Goal: Task Accomplishment & Management: Manage account settings

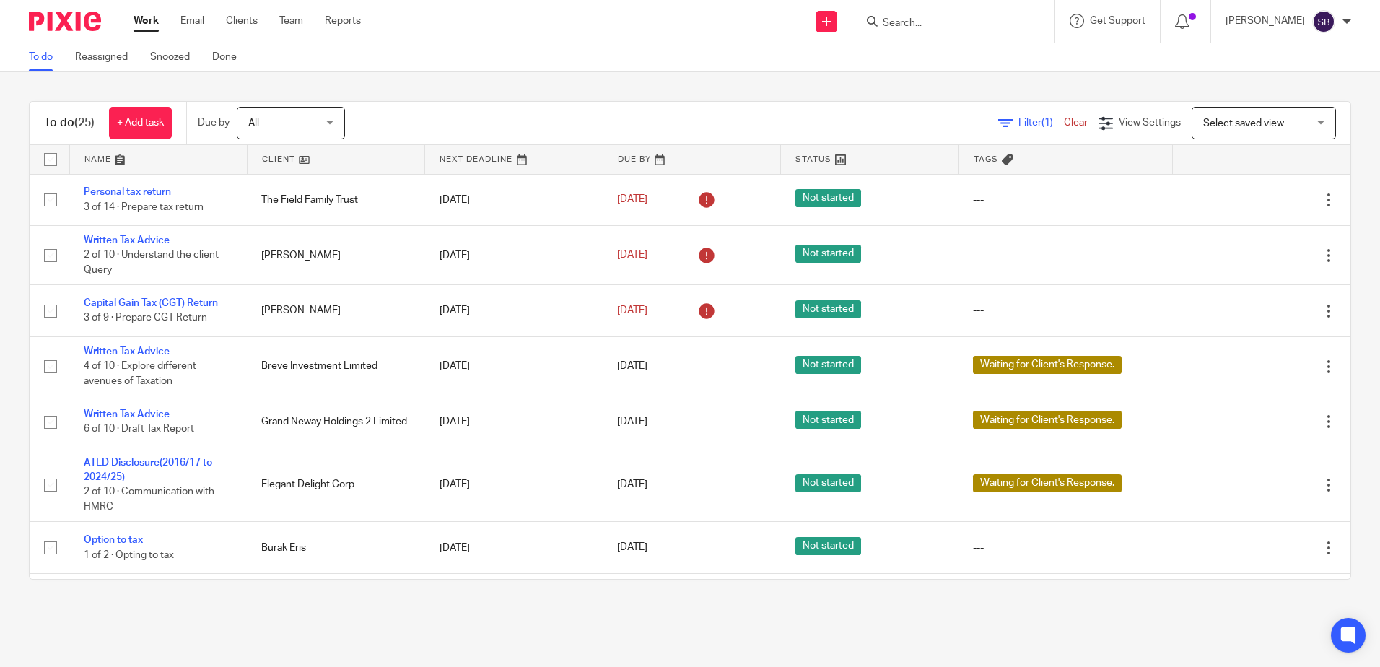
click at [945, 15] on form at bounding box center [958, 21] width 154 height 18
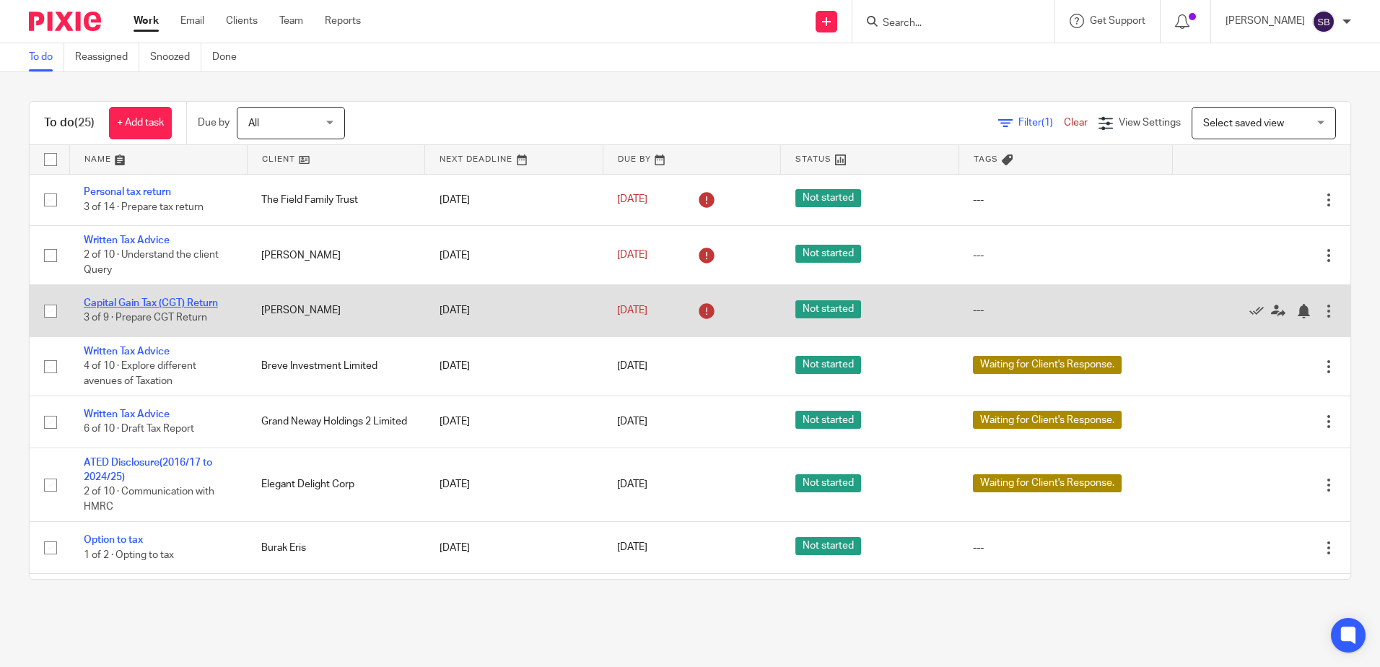
click at [172, 305] on link "Capital Gain Tax (CGT) Return" at bounding box center [151, 303] width 134 height 10
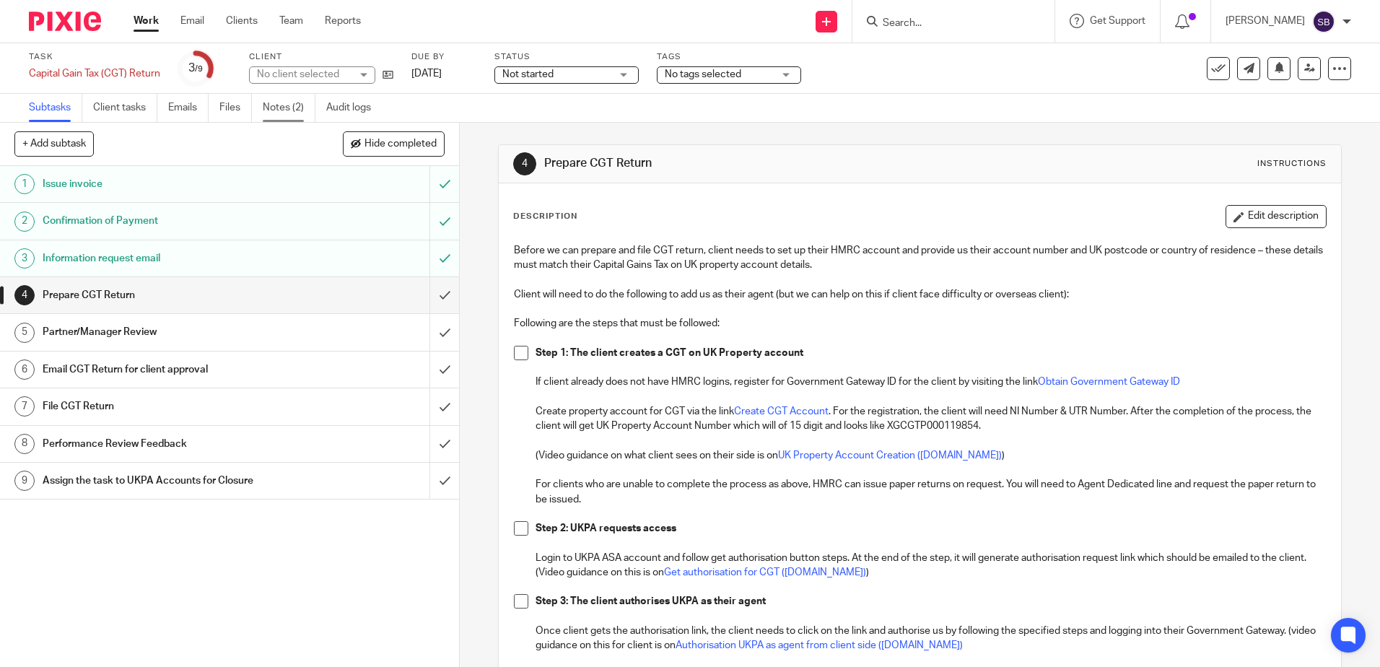
click at [289, 102] on link "Notes (2)" at bounding box center [289, 108] width 53 height 28
click at [130, 263] on h1 "Information request email" at bounding box center [167, 259] width 248 height 22
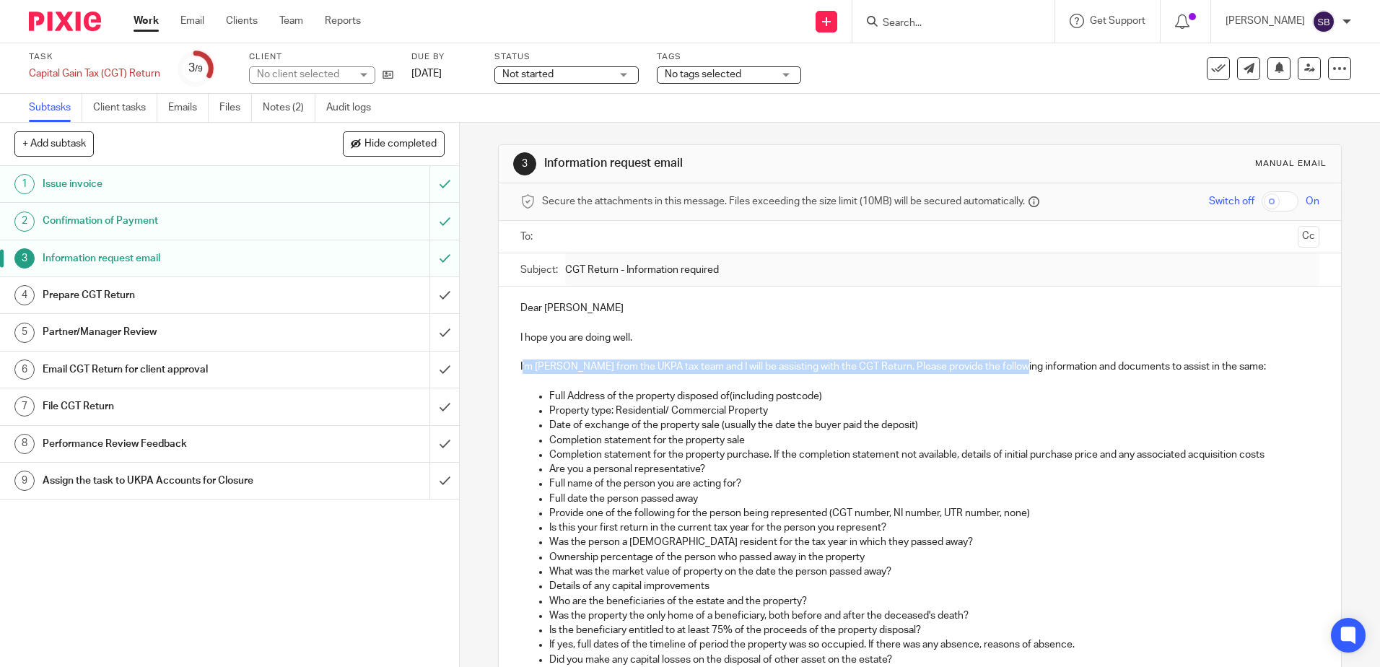
drag, startPoint x: 520, startPoint y: 362, endPoint x: 1011, endPoint y: 361, distance: 491.5
click at [1011, 361] on p "I'm Susan from the UKPA tax team and I will be assisting with the CGT Return. P…" at bounding box center [919, 366] width 798 height 14
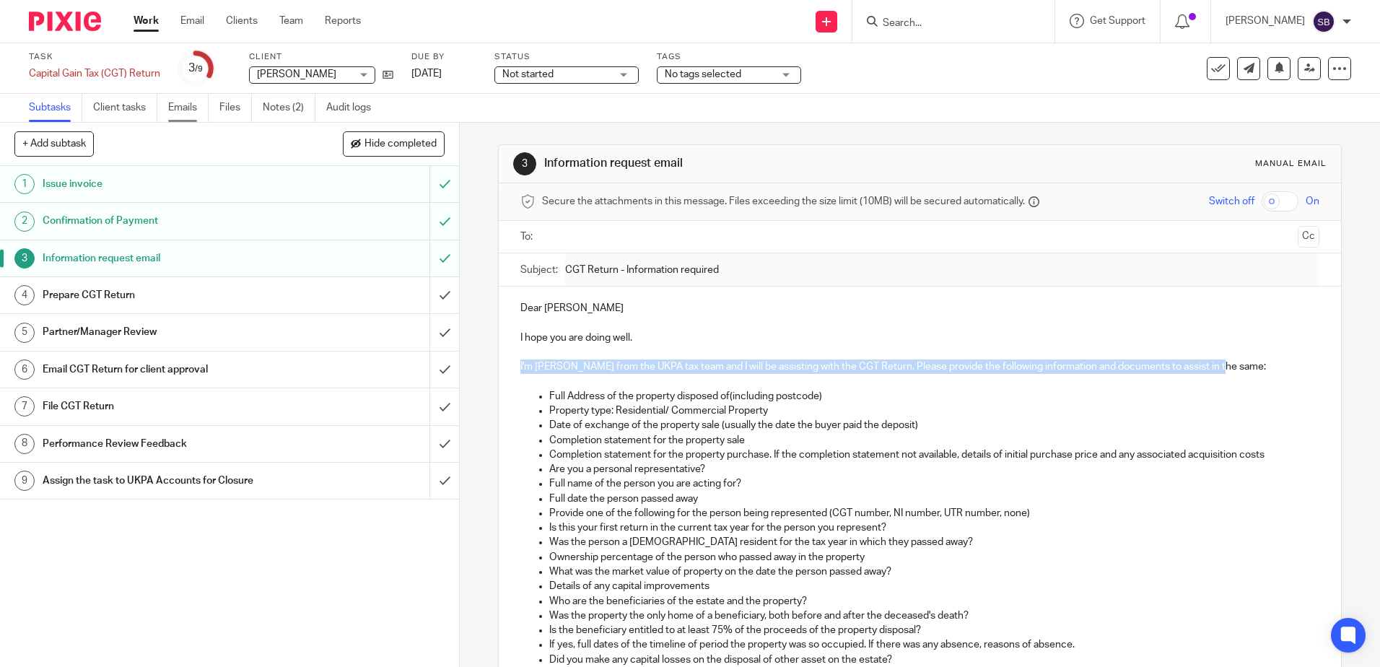
click at [185, 110] on link "Emails" at bounding box center [188, 108] width 40 height 28
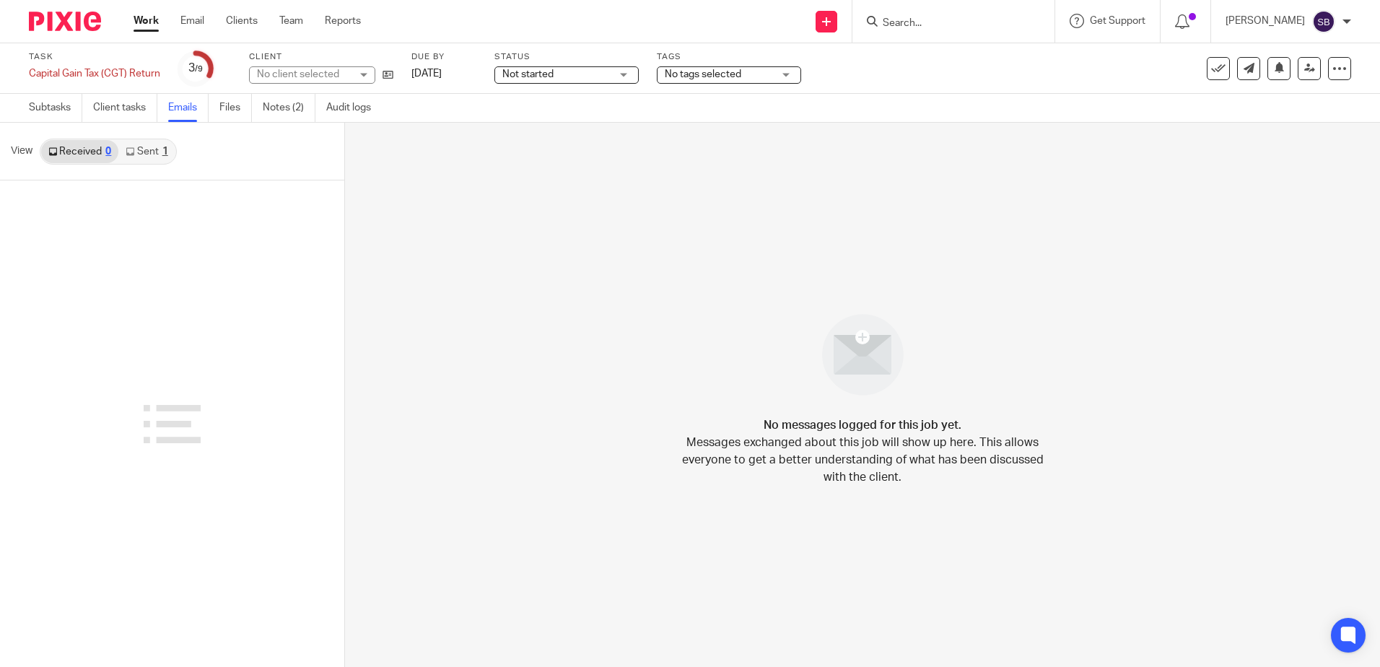
click at [137, 154] on link "Sent 1" at bounding box center [146, 151] width 56 height 23
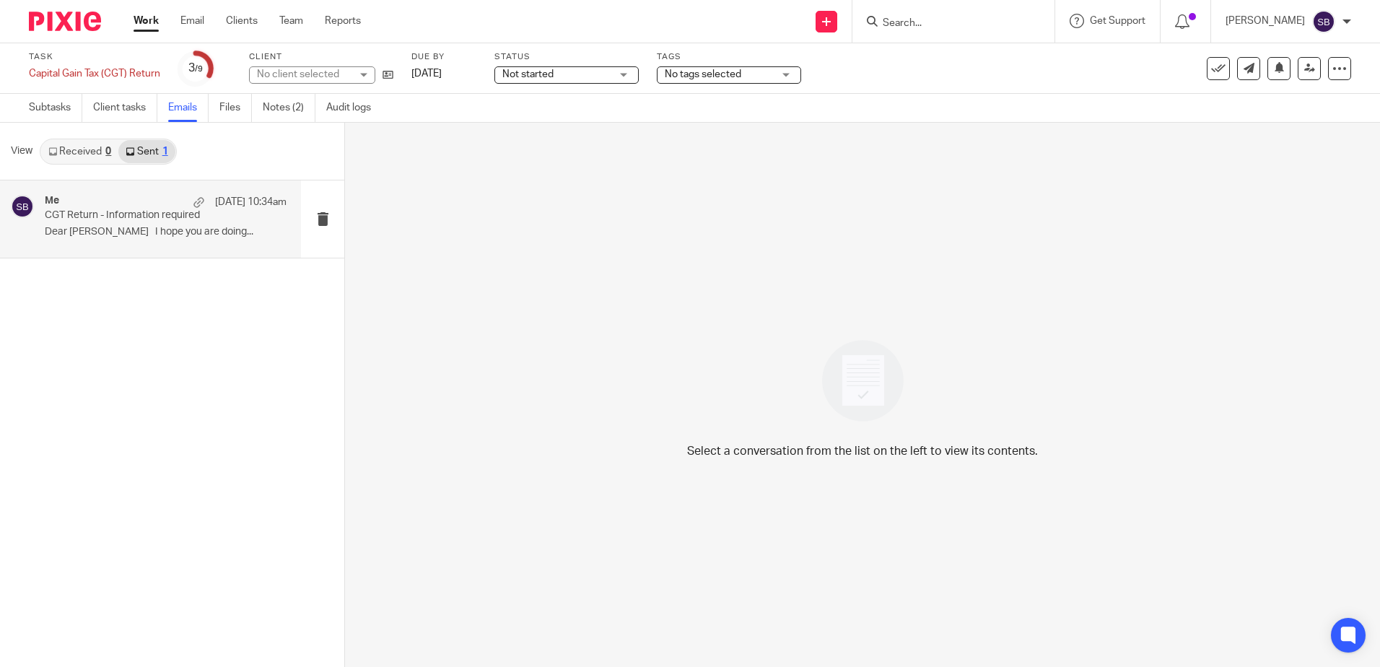
click at [124, 219] on p "CGT Return - Information required" at bounding box center [141, 215] width 193 height 12
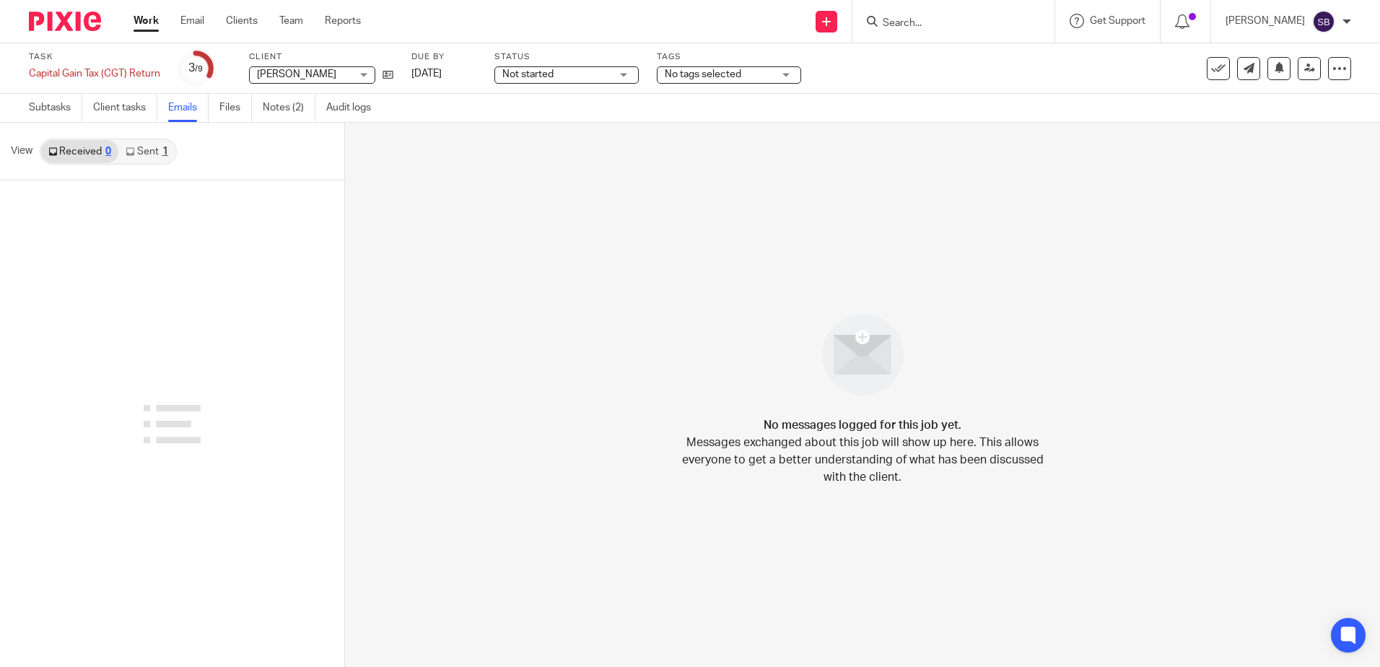
drag, startPoint x: 974, startPoint y: 264, endPoint x: 1091, endPoint y: 34, distance: 258.2
click at [974, 262] on div "No messages logged for this job yet. Messages exchanged about this job will sho…" at bounding box center [862, 395] width 1035 height 544
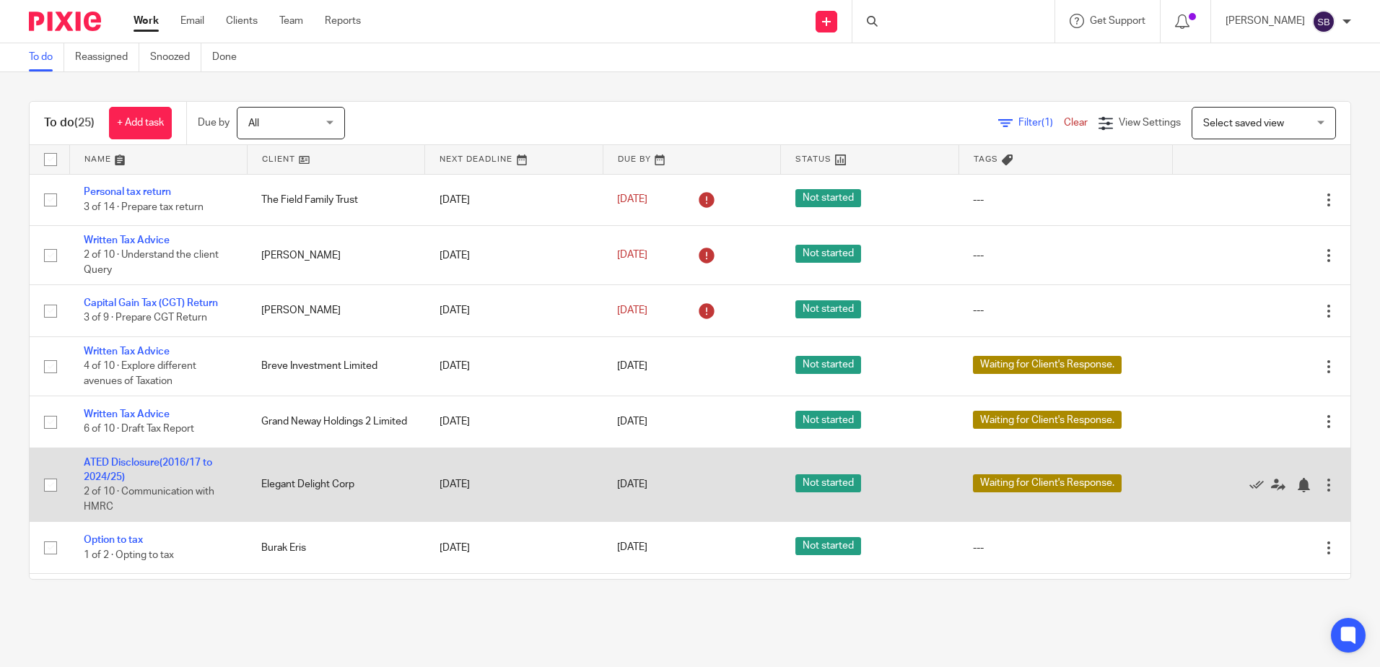
scroll to position [72, 0]
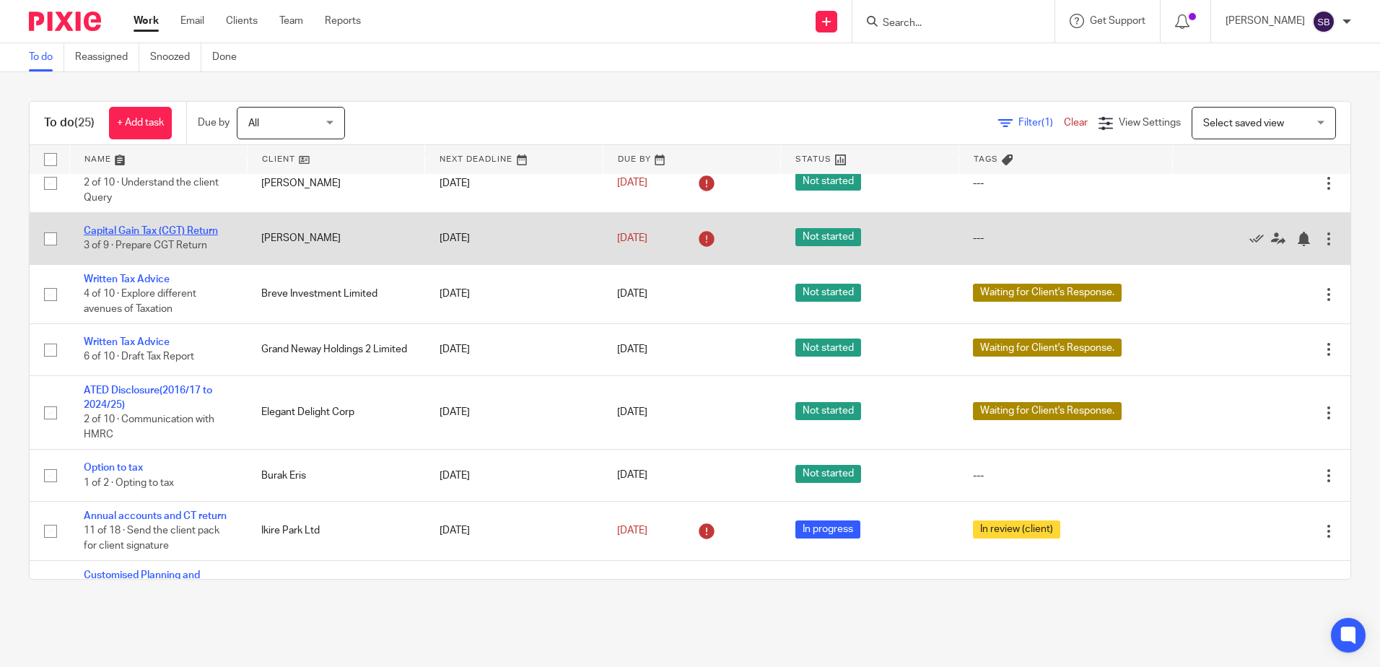
click at [157, 230] on link "Capital Gain Tax (CGT) Return" at bounding box center [151, 231] width 134 height 10
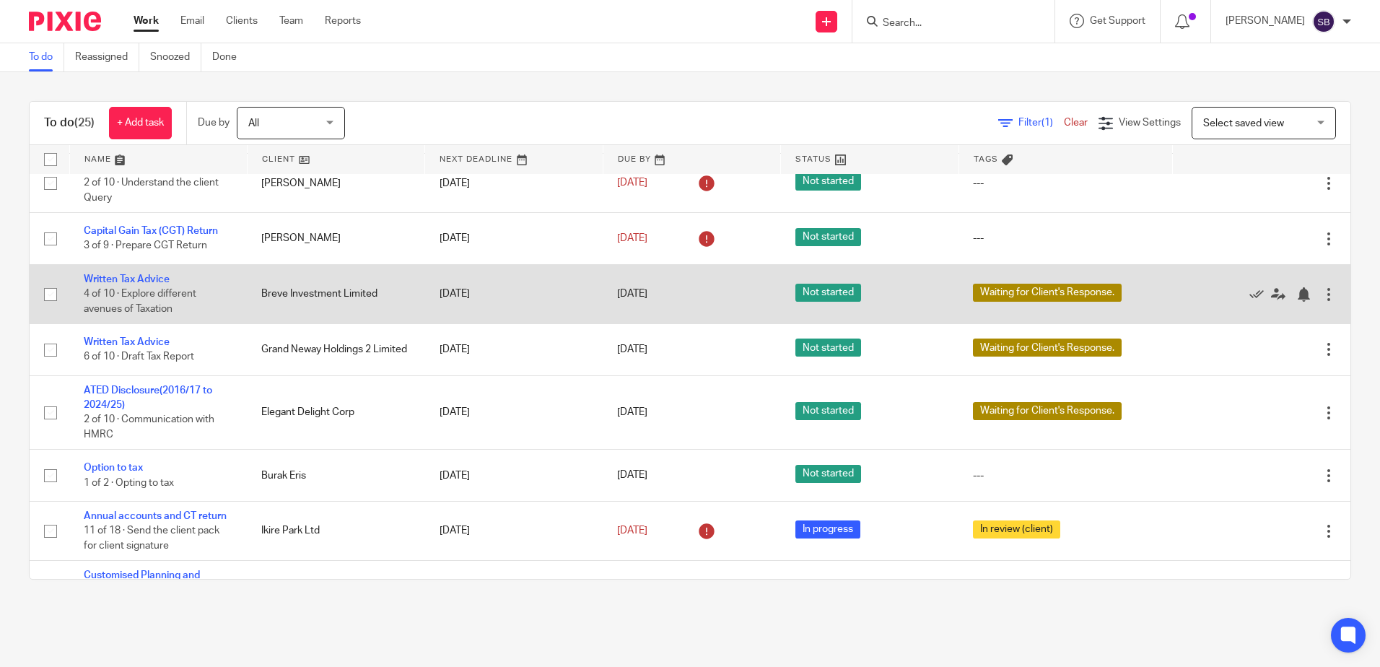
scroll to position [1, 0]
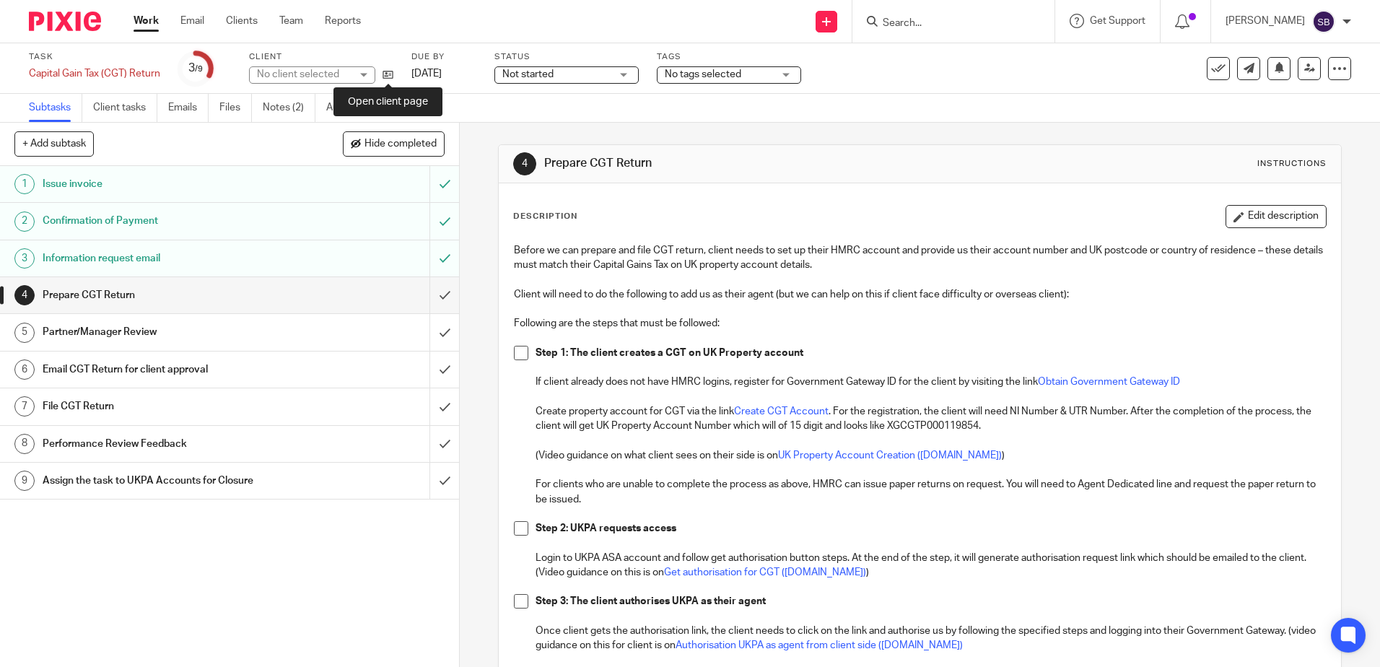
click at [390, 76] on icon at bounding box center [388, 74] width 11 height 11
click at [237, 339] on h1 "Partner/Manager Review" at bounding box center [167, 332] width 248 height 22
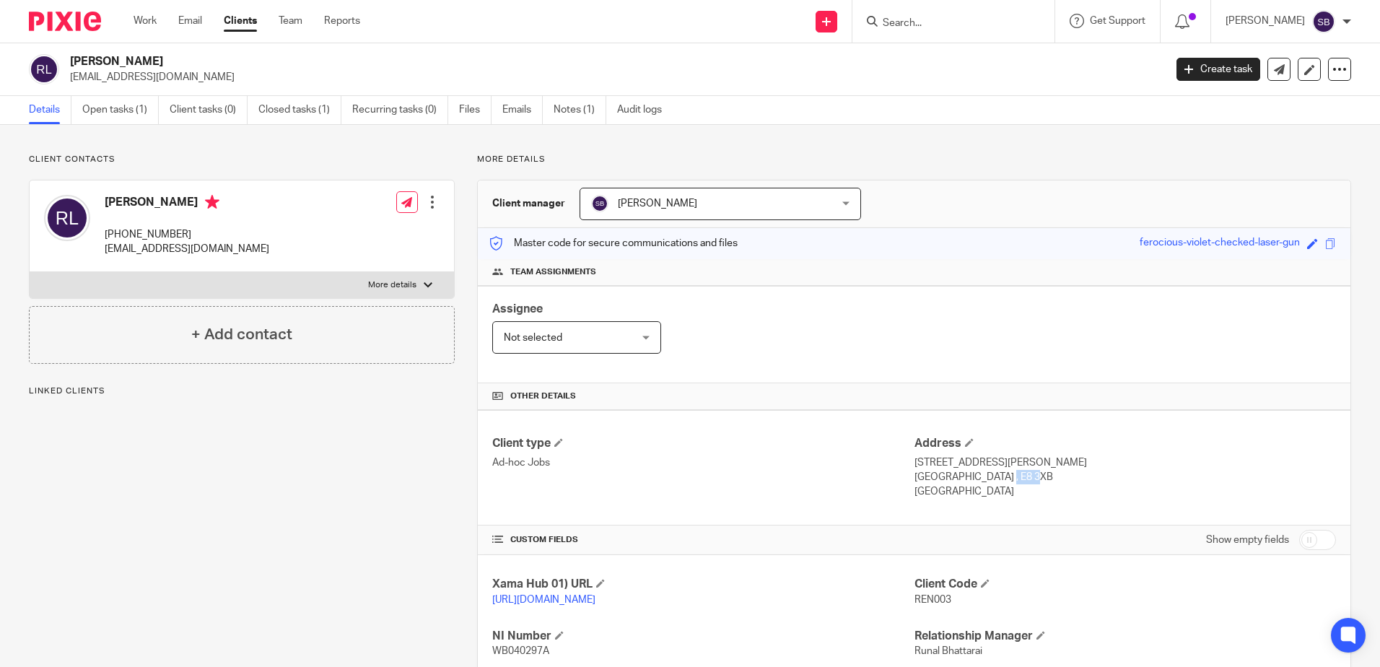
click at [951, 481] on p "[GEOGRAPHIC_DATA] , E8 3XB" at bounding box center [1125, 477] width 422 height 14
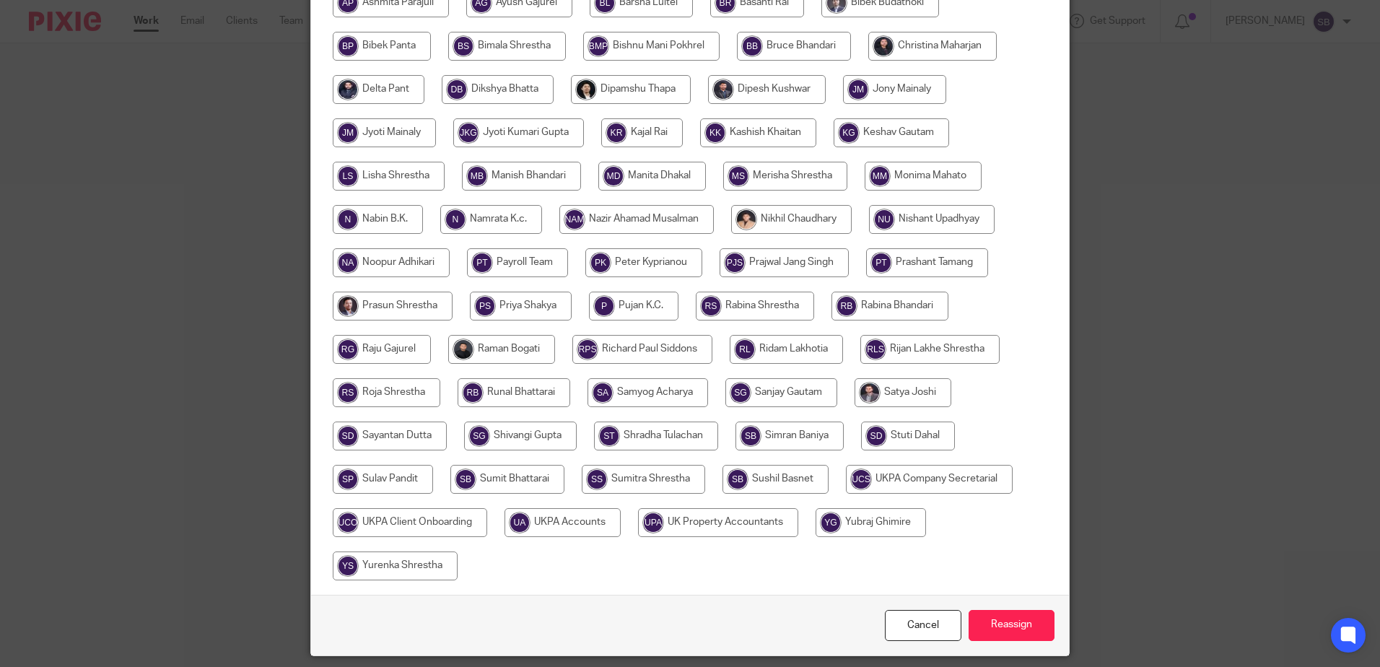
scroll to position [335, 0]
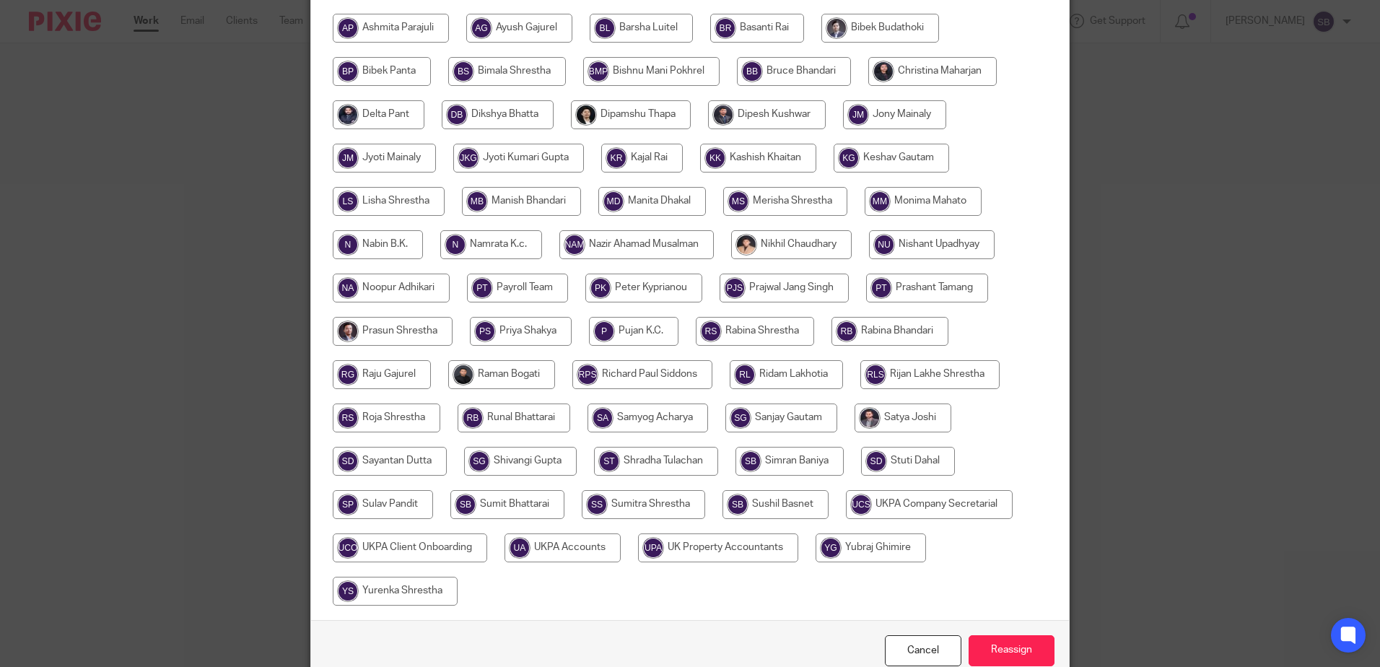
click at [615, 333] on input "radio" at bounding box center [633, 331] width 89 height 29
radio input "true"
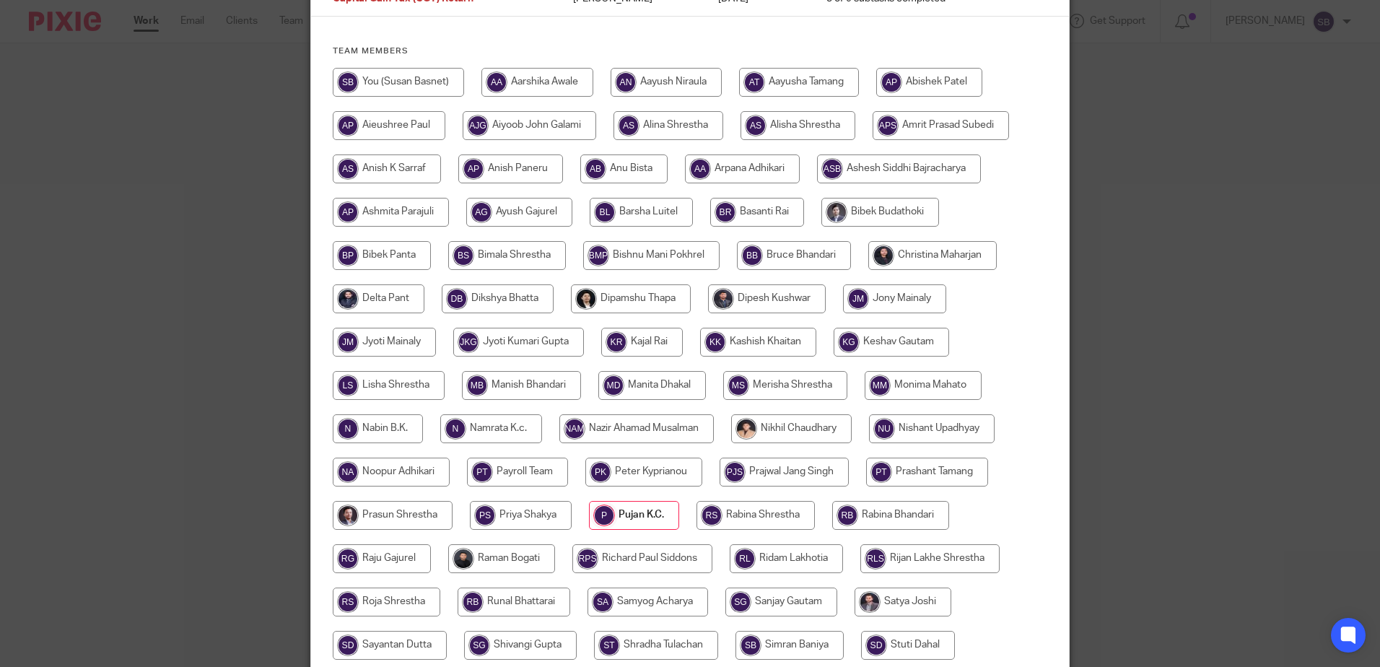
scroll to position [0, 0]
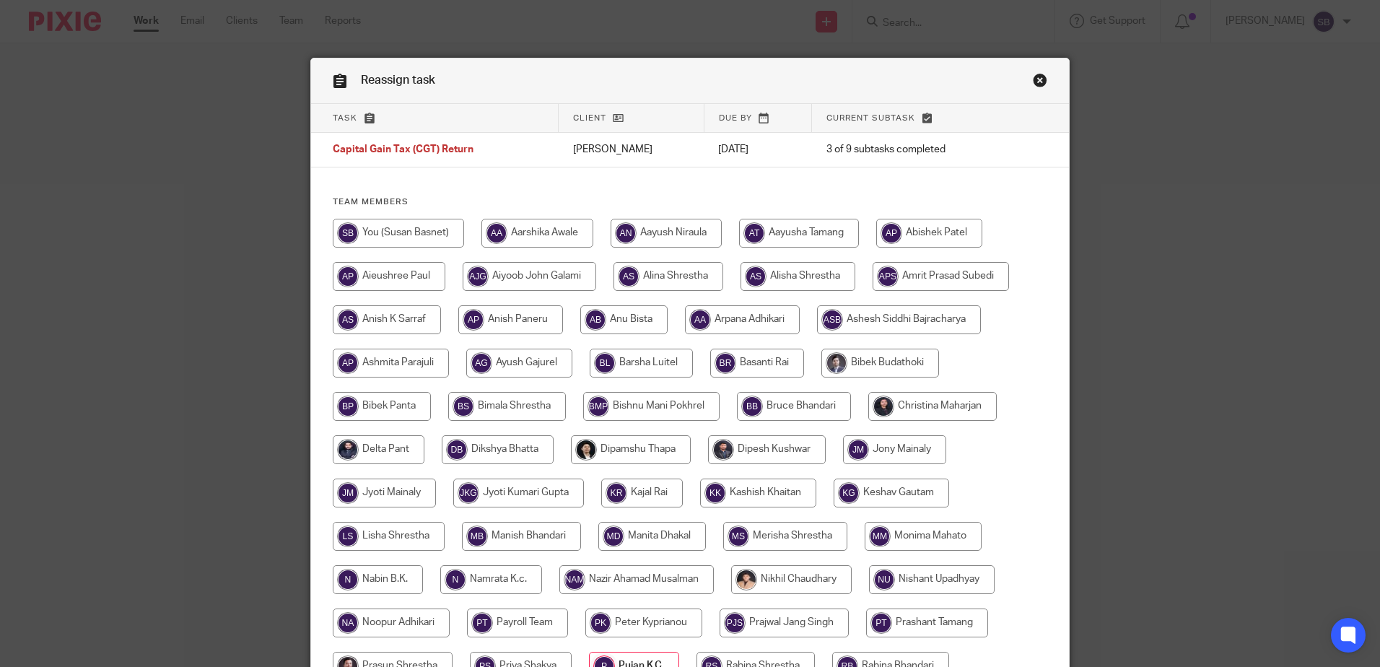
click at [1034, 79] on link "Close this dialog window" at bounding box center [1040, 82] width 14 height 19
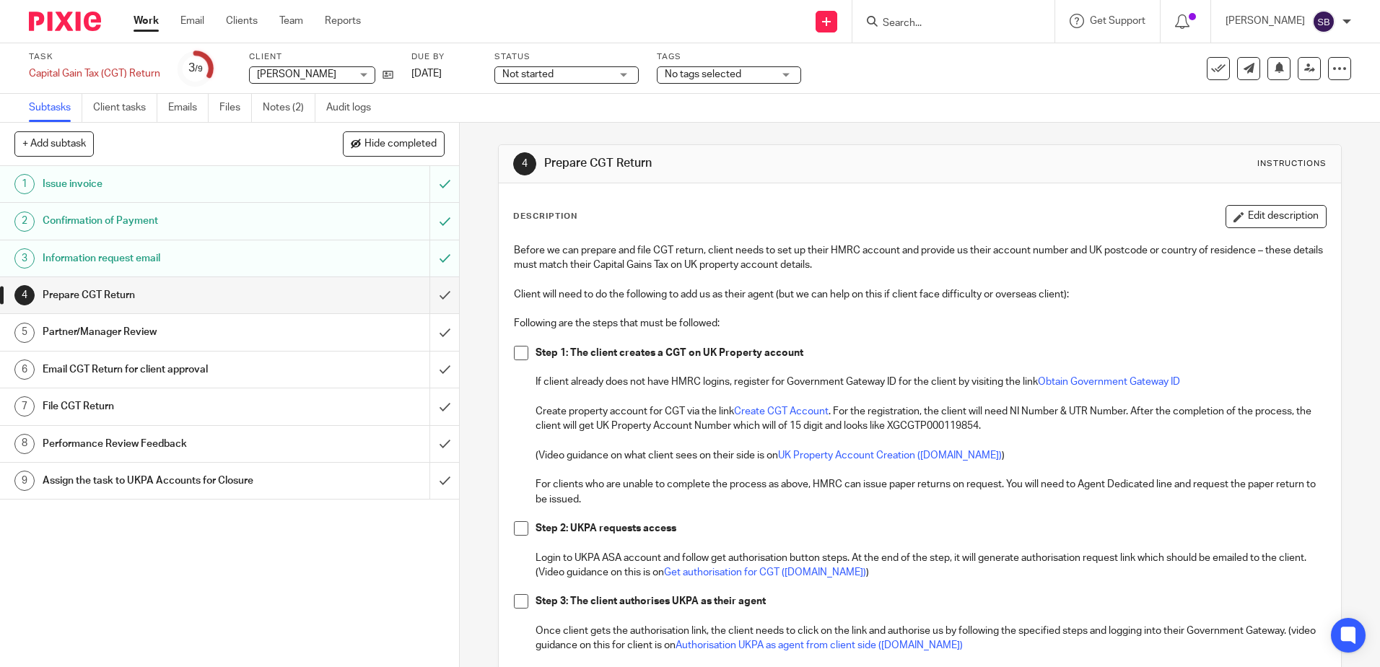
click at [69, 32] on div at bounding box center [59, 21] width 119 height 43
click at [84, 25] on img at bounding box center [65, 21] width 72 height 19
